Goal: Task Accomplishment & Management: Manage account settings

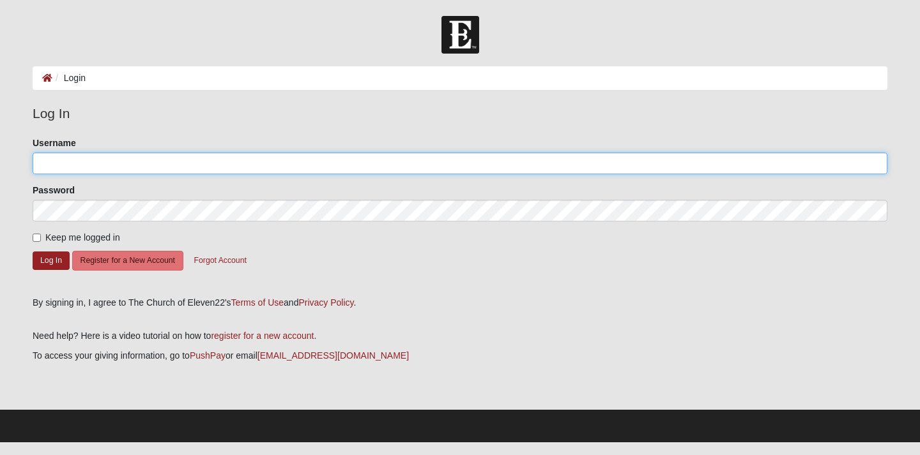
type input "[EMAIL_ADDRESS][DOMAIN_NAME]"
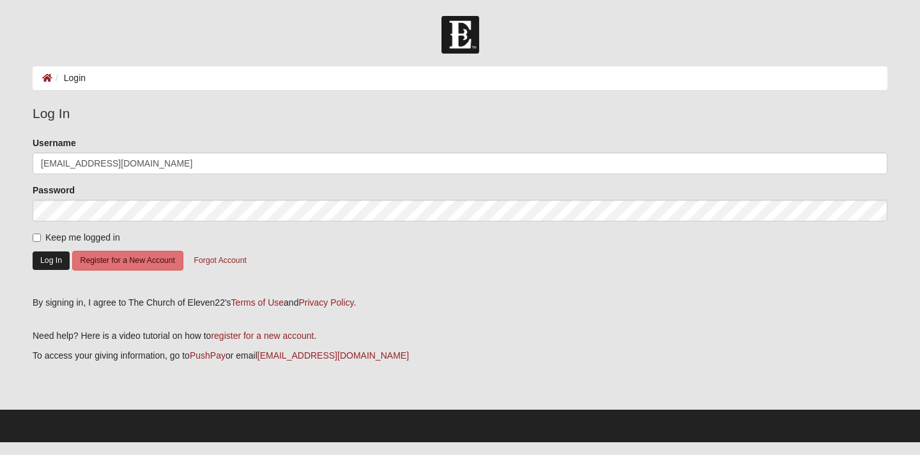
click at [50, 256] on button "Log In" at bounding box center [51, 261] width 37 height 19
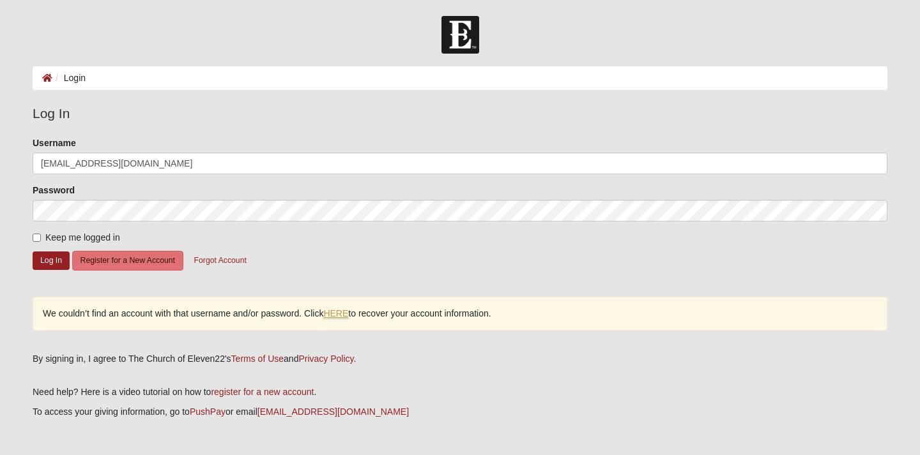
click at [335, 313] on link "HERE" at bounding box center [335, 314] width 25 height 11
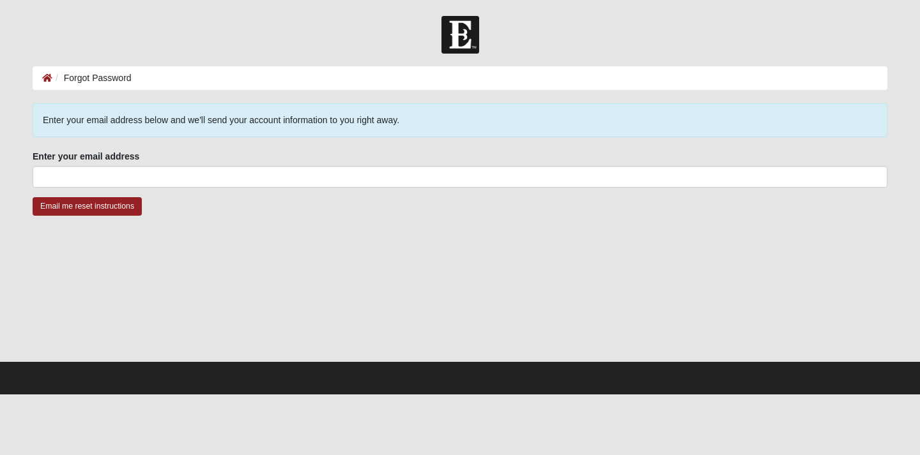
click at [335, 313] on div at bounding box center [460, 297] width 855 height 128
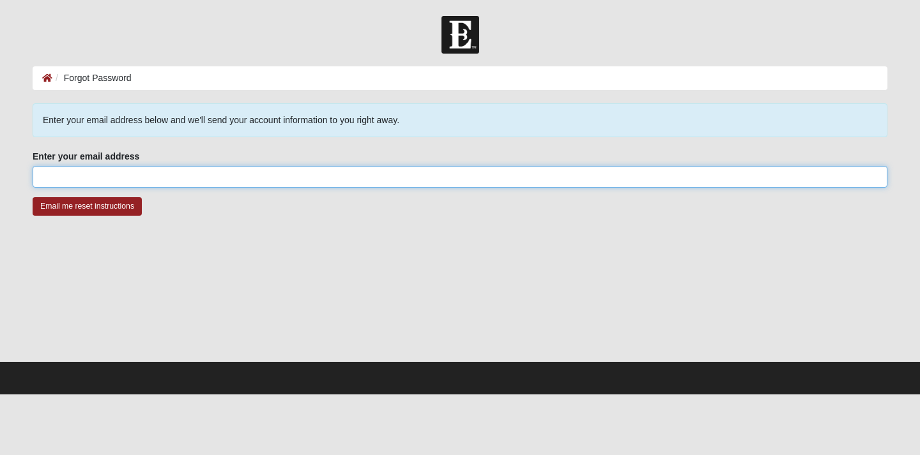
click at [56, 179] on input "Enter your email address" at bounding box center [460, 177] width 855 height 22
type input "[EMAIL_ADDRESS][DOMAIN_NAME]"
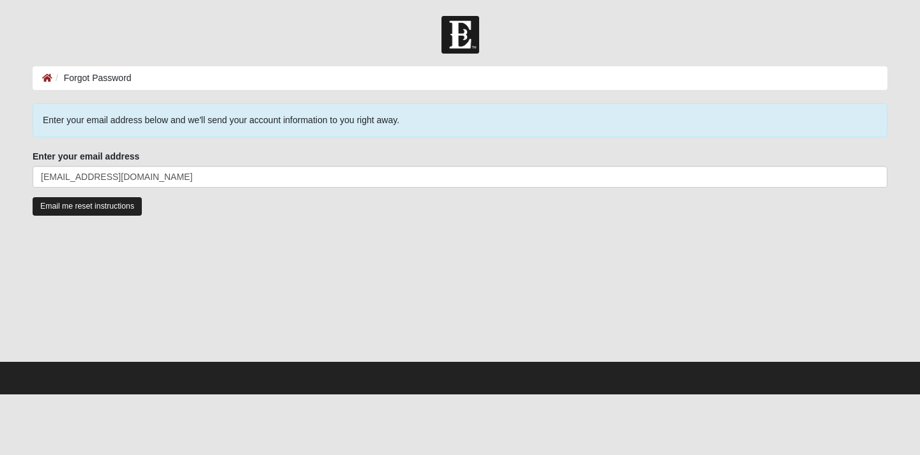
click at [65, 208] on input "Email me reset instructions" at bounding box center [87, 206] width 109 height 19
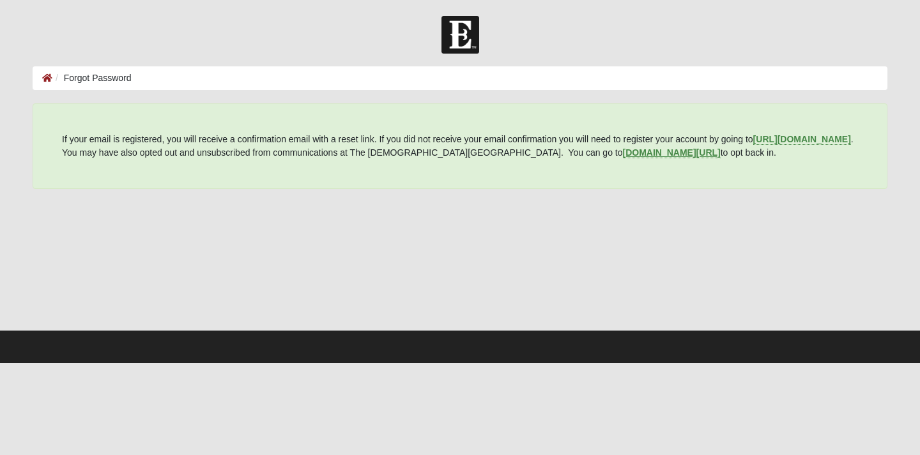
click at [717, 151] on b "my.coe22.com/resubscribe" at bounding box center [672, 153] width 98 height 10
